Goal: Task Accomplishment & Management: Manage account settings

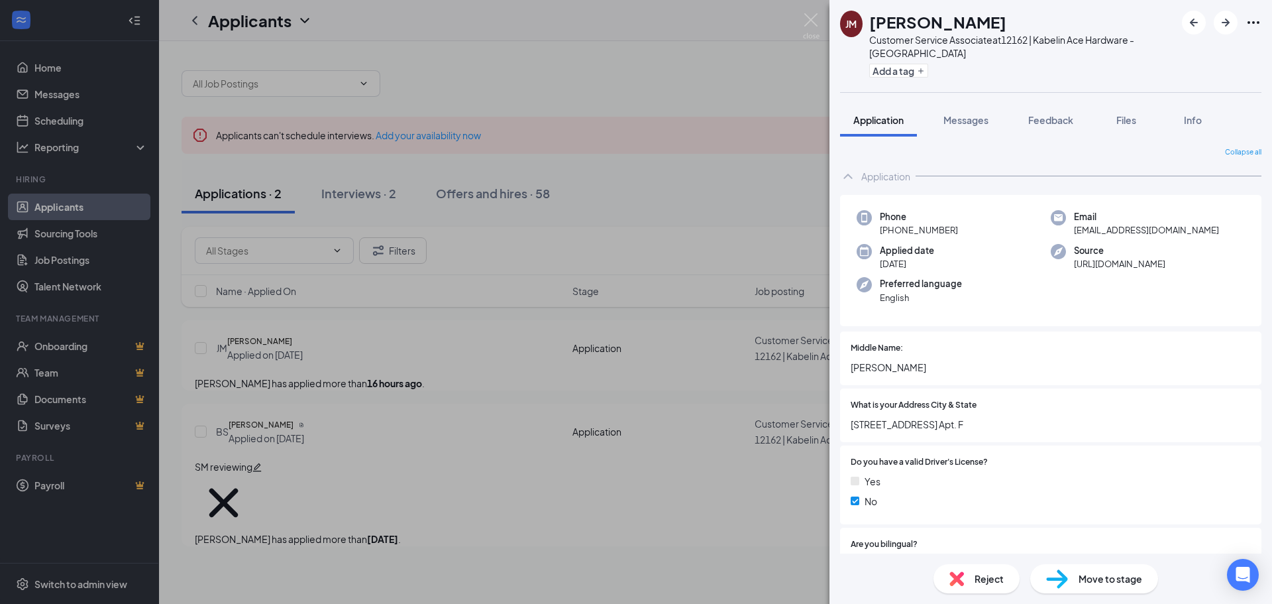
click at [358, 197] on div "[PERSON_NAME] Customer Service Associate at 12162 | Kabelin Ace Hardware - La P…" at bounding box center [636, 302] width 1272 height 604
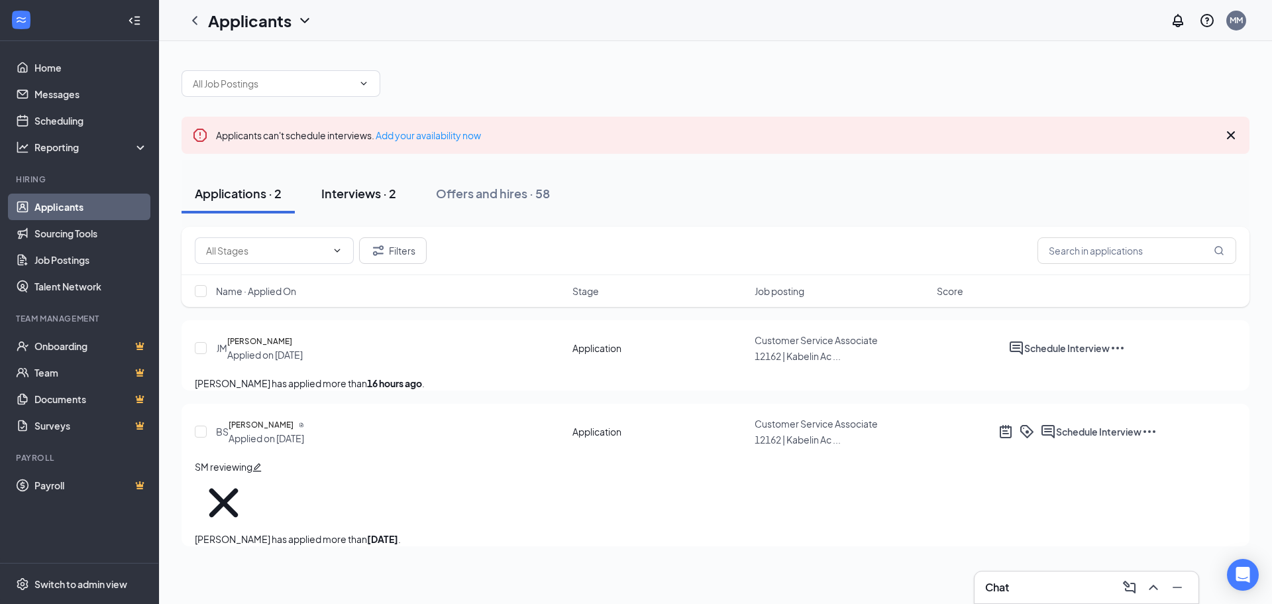
click at [383, 197] on div "Interviews · 2" at bounding box center [358, 193] width 75 height 17
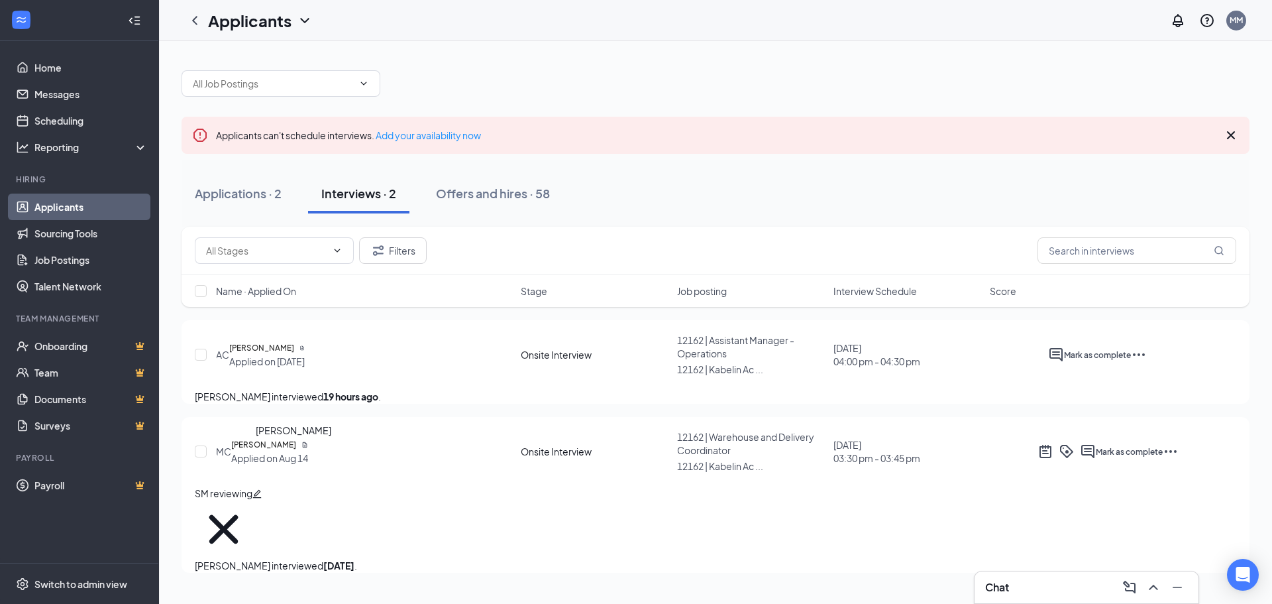
click at [296, 451] on h5 "[PERSON_NAME]" at bounding box center [263, 444] width 65 height 13
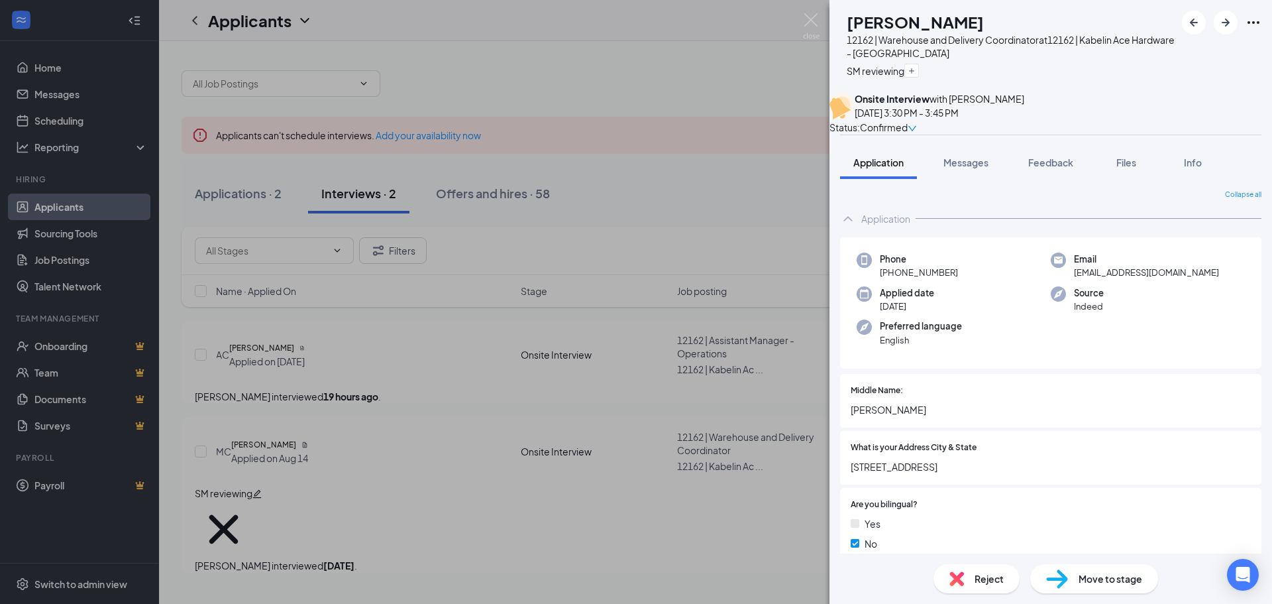
click at [408, 426] on div "MC [PERSON_NAME] 12162 | Warehouse and Delivery Coordinator at 12162 | Kabelin …" at bounding box center [636, 302] width 1272 height 604
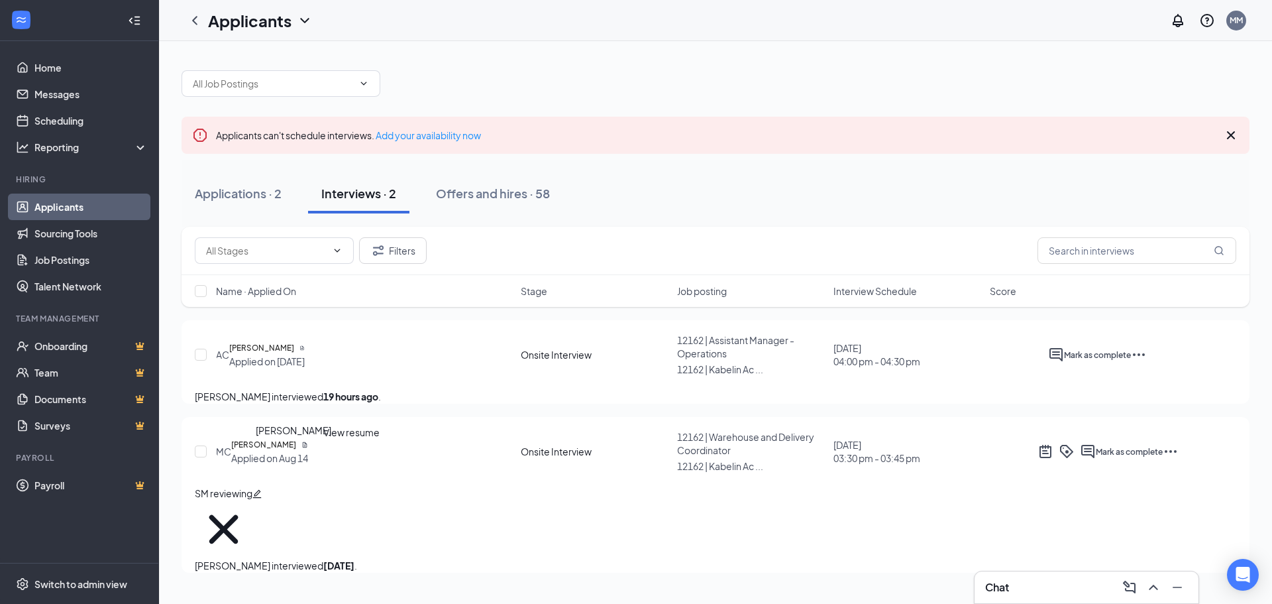
click at [308, 448] on icon "Document" at bounding box center [304, 444] width 7 height 7
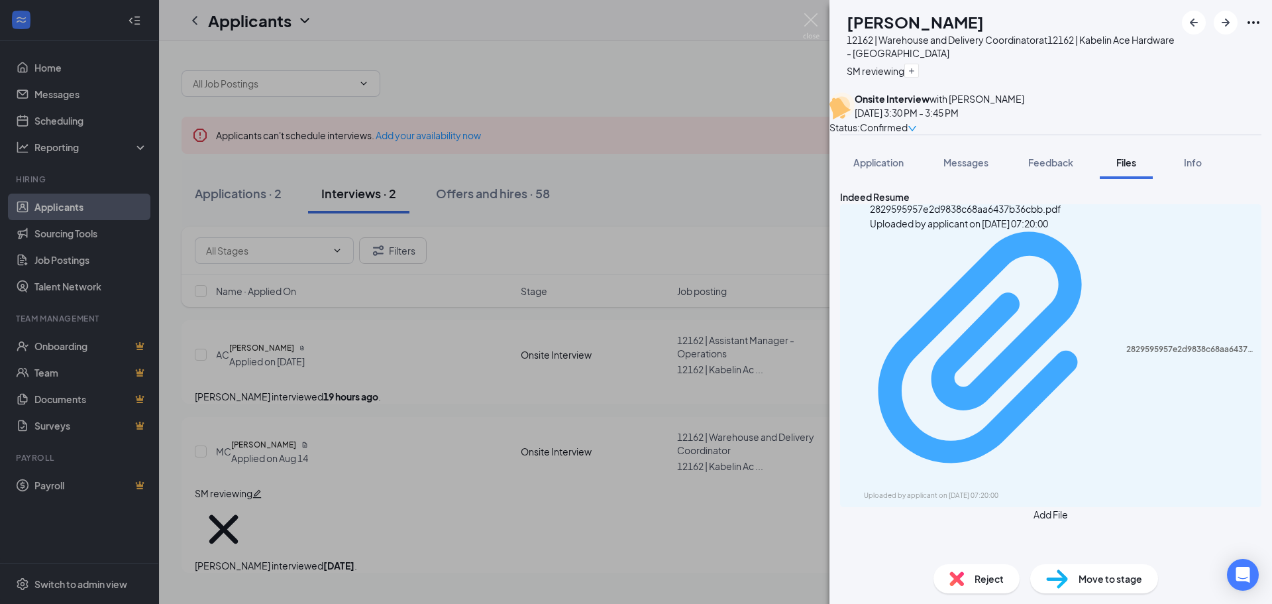
click at [1001, 490] on div "Uploaded by applicant on [DATE] 07:20:00" at bounding box center [963, 495] width 199 height 11
